Goal: Transaction & Acquisition: Purchase product/service

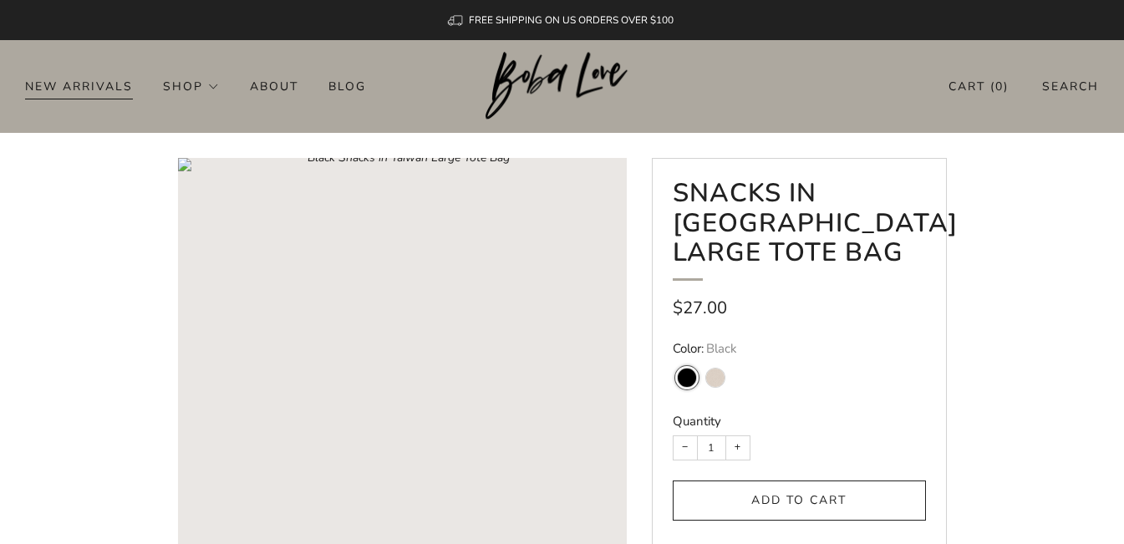
click at [94, 86] on link "New Arrivals" at bounding box center [79, 86] width 108 height 27
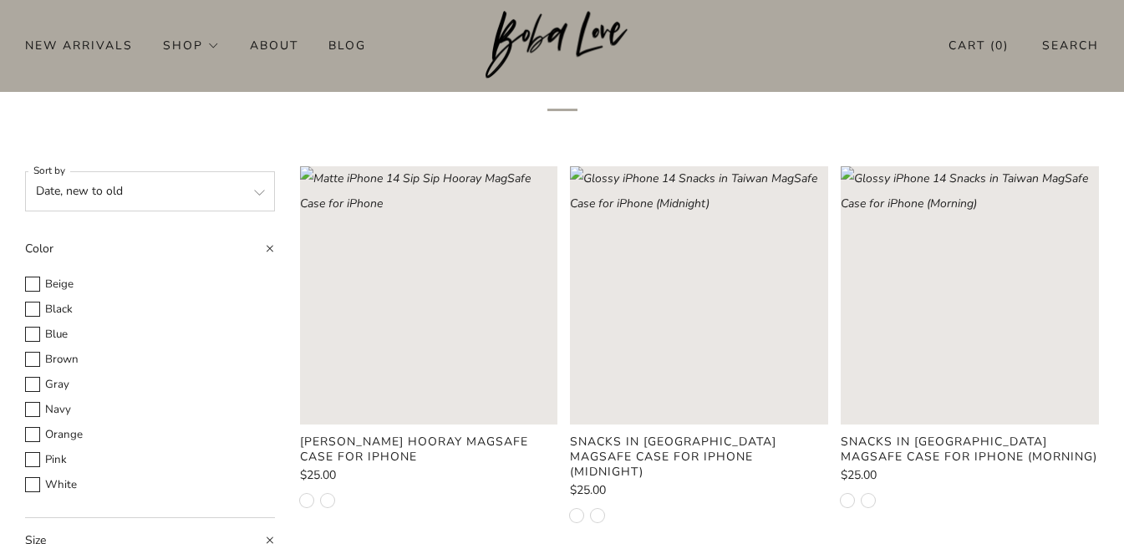
scroll to position [84, 0]
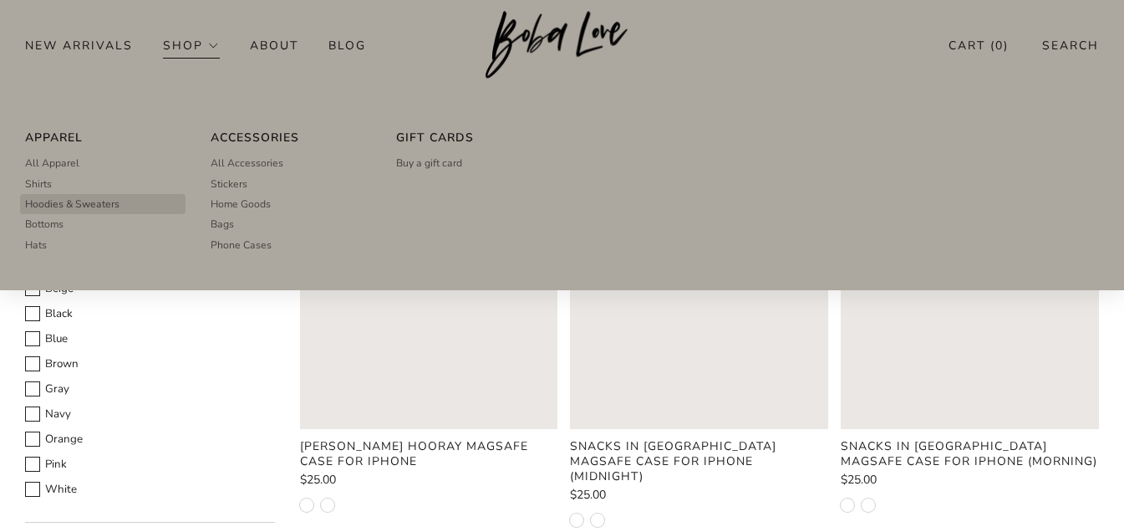
click at [93, 206] on span "Hoodies & Sweaters" at bounding box center [72, 203] width 94 height 15
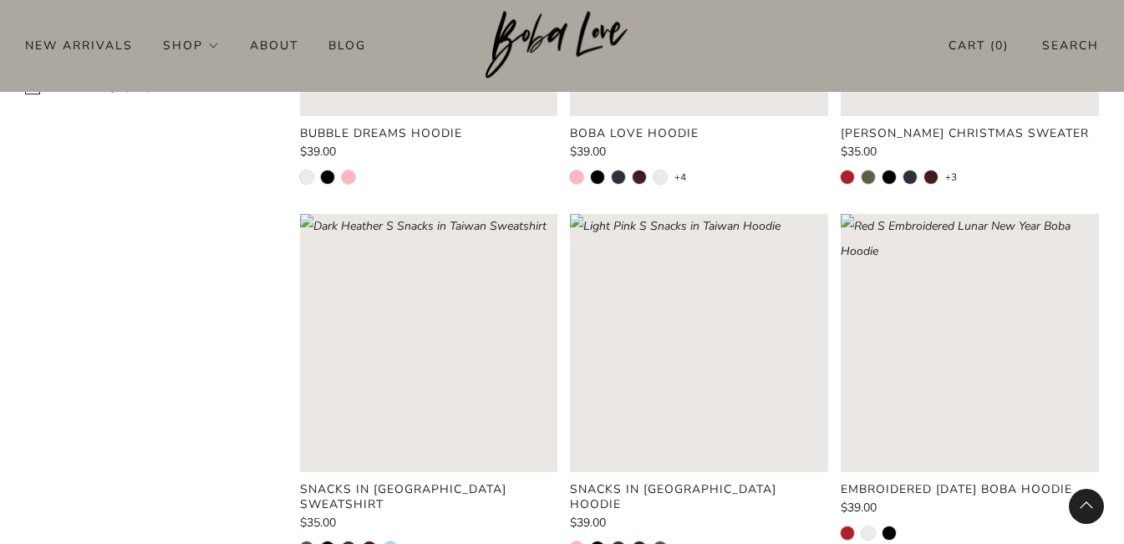
scroll to position [836, 0]
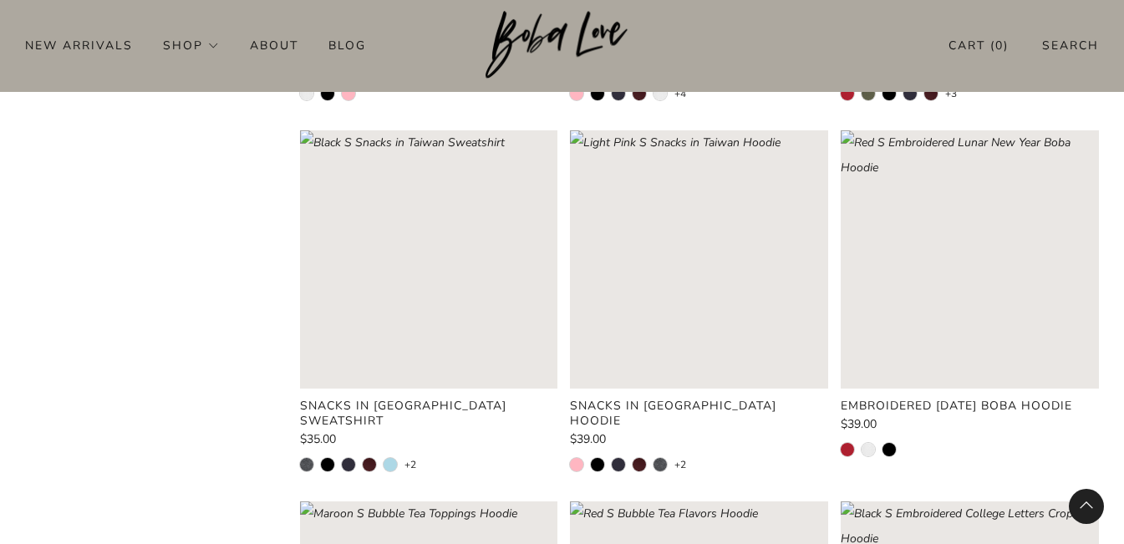
click at [451, 327] on rect "Loading image: Dark Heather S Snacks in Taiwan Sweatshirt" at bounding box center [429, 259] width 258 height 258
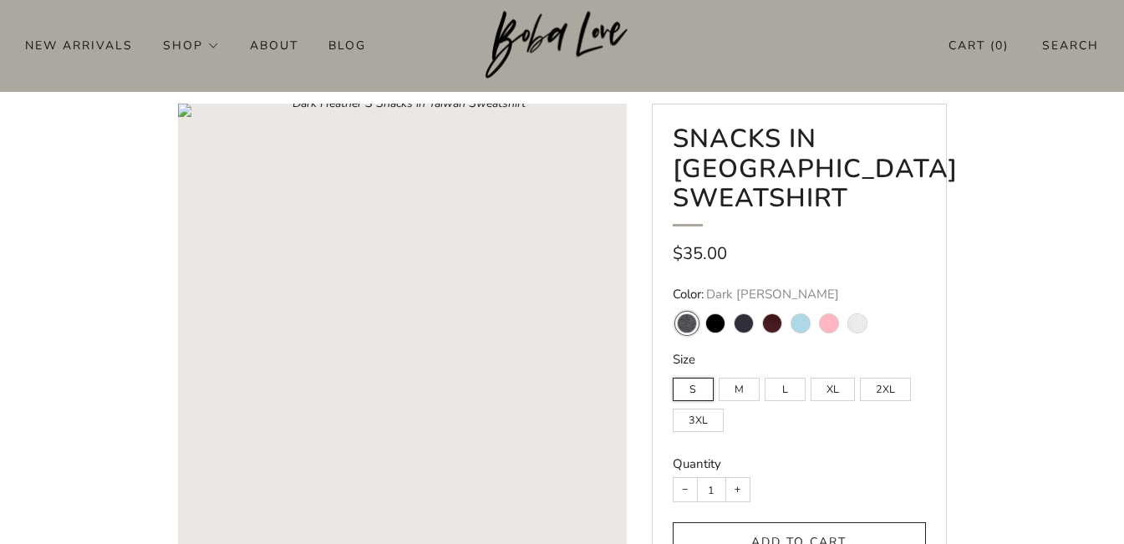
scroll to position [84, 0]
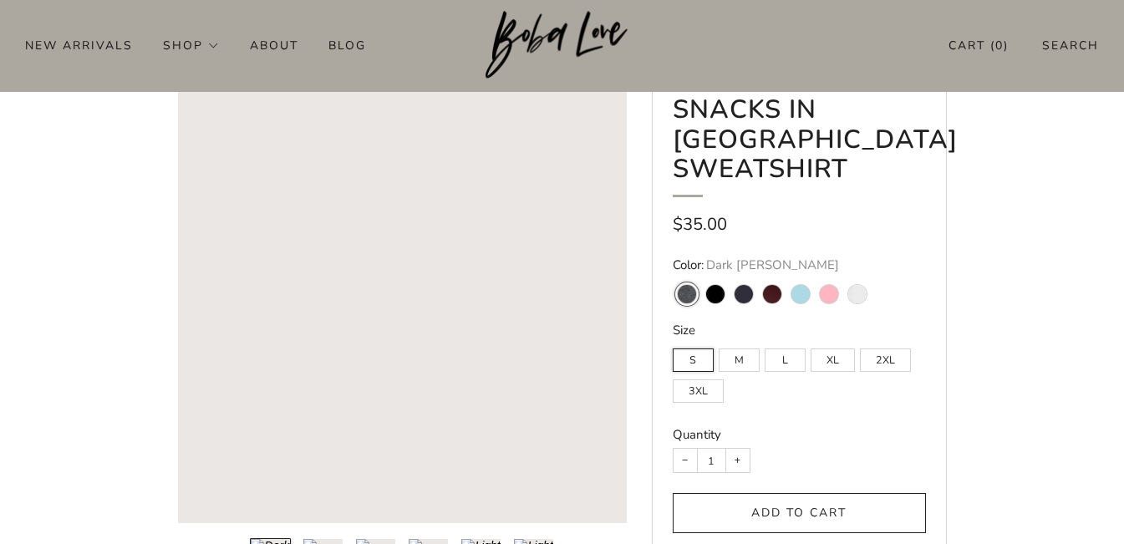
click at [768, 292] on variant-swatch "Maroon" at bounding box center [772, 294] width 18 height 18
click at [758, 275] on input "Maroon" at bounding box center [757, 274] width 1 height 1
radio input "true"
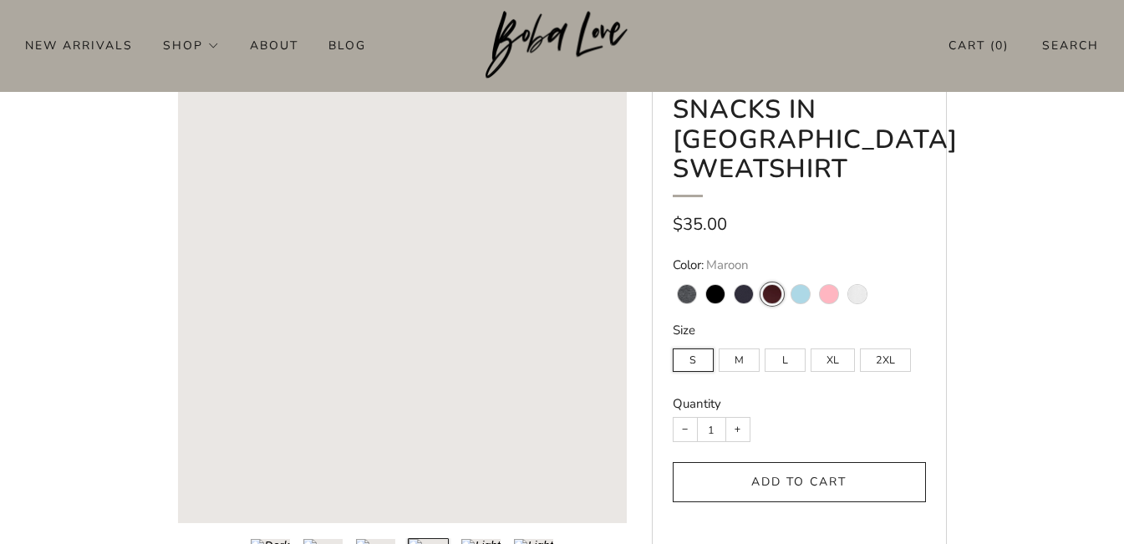
click at [735, 296] on variant-swatch "Navy" at bounding box center [744, 294] width 18 height 18
click at [730, 275] on input "Navy" at bounding box center [729, 274] width 1 height 1
radio input "true"
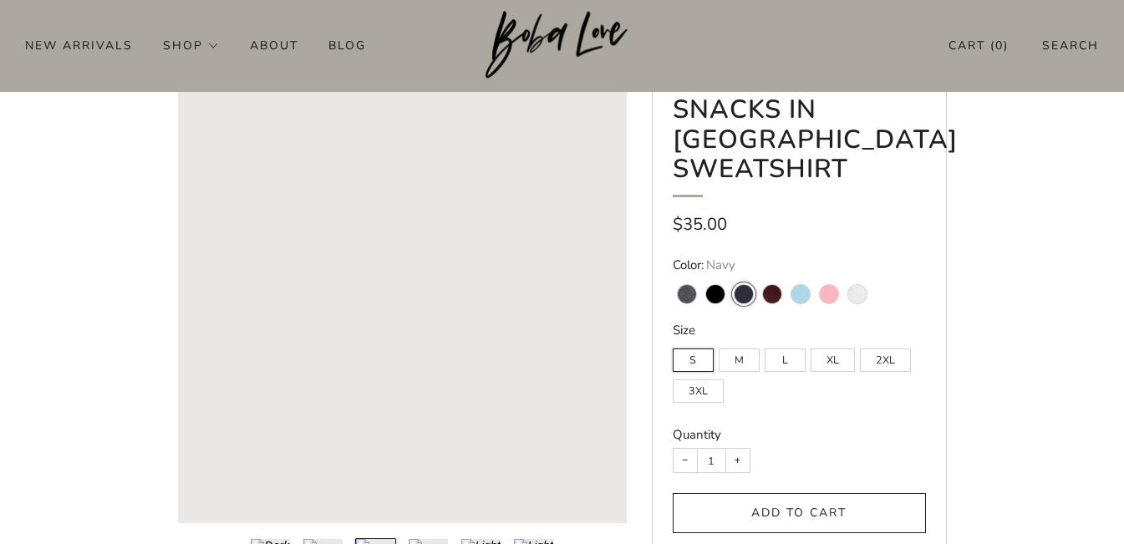
click at [683, 295] on variant-swatch "Dark Heather" at bounding box center [687, 294] width 18 height 18
click at [673, 275] on input "Dark Heather" at bounding box center [672, 274] width 1 height 1
radio input "true"
